Goal: Find specific page/section: Find specific page/section

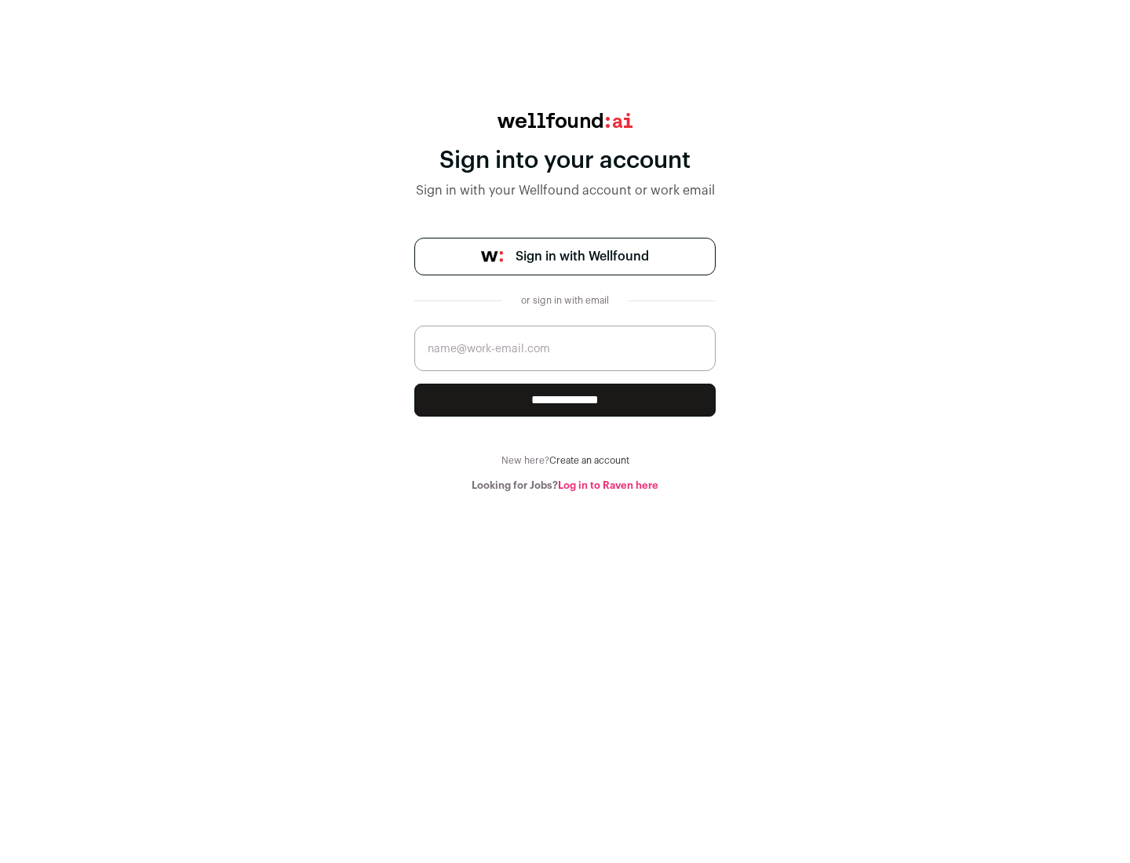
click at [581, 257] on span "Sign in with Wellfound" at bounding box center [581, 256] width 133 height 19
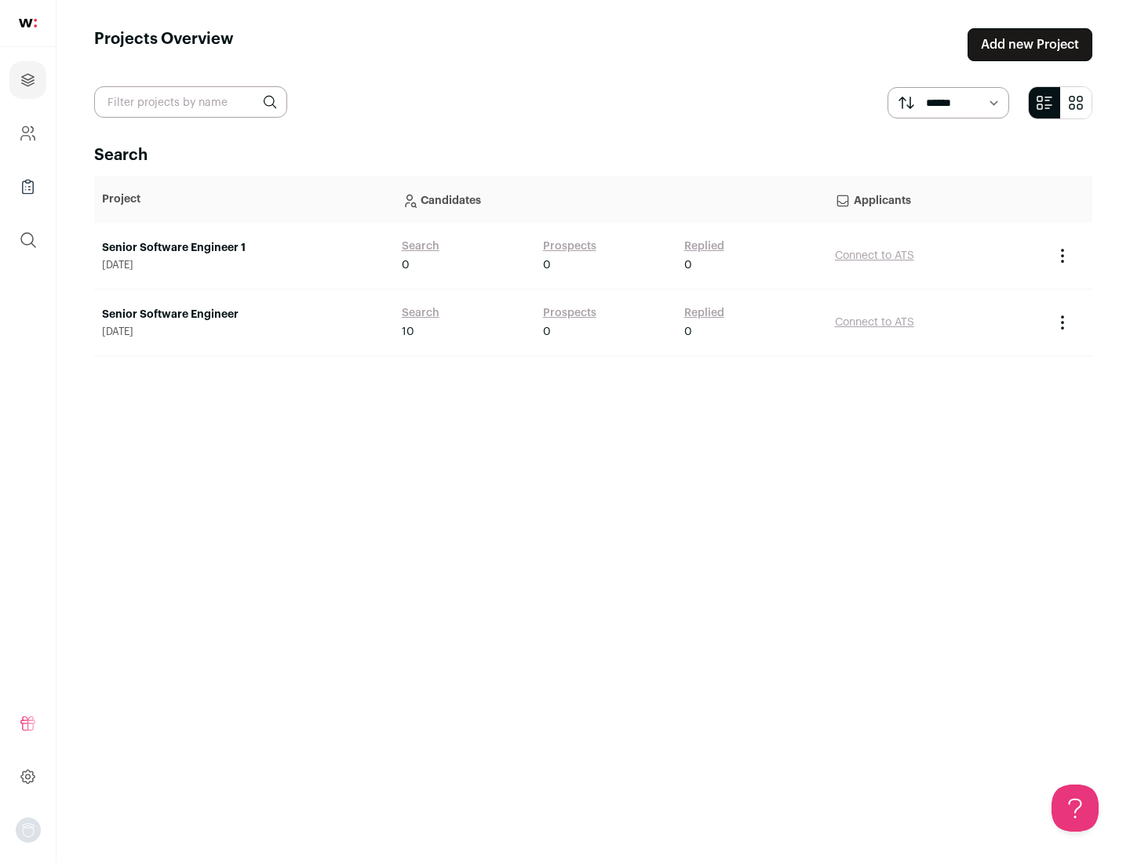
click at [243, 315] on link "Senior Software Engineer" at bounding box center [244, 315] width 284 height 16
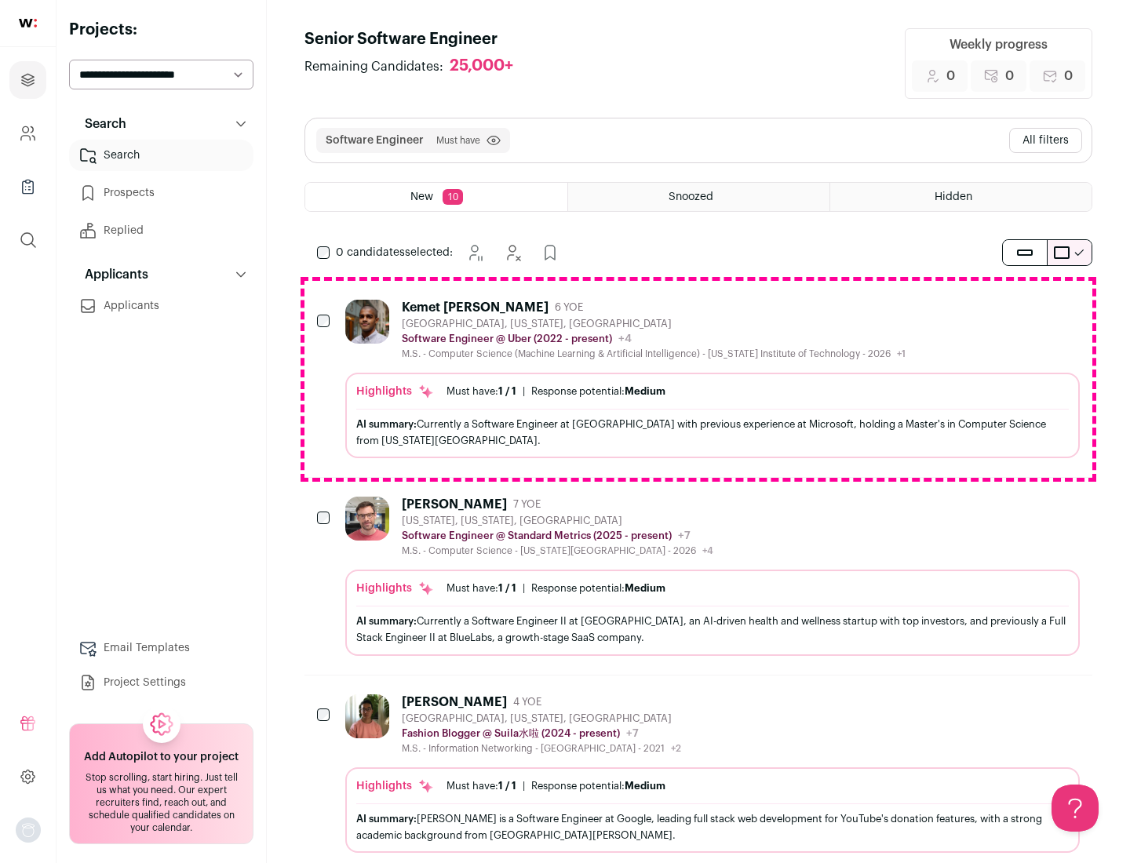
click at [698, 379] on div "Highlights Must have: 1 / 1 How many must haves have been fulfilled? | Response…" at bounding box center [712, 416] width 734 height 86
